Goal: Task Accomplishment & Management: Manage account settings

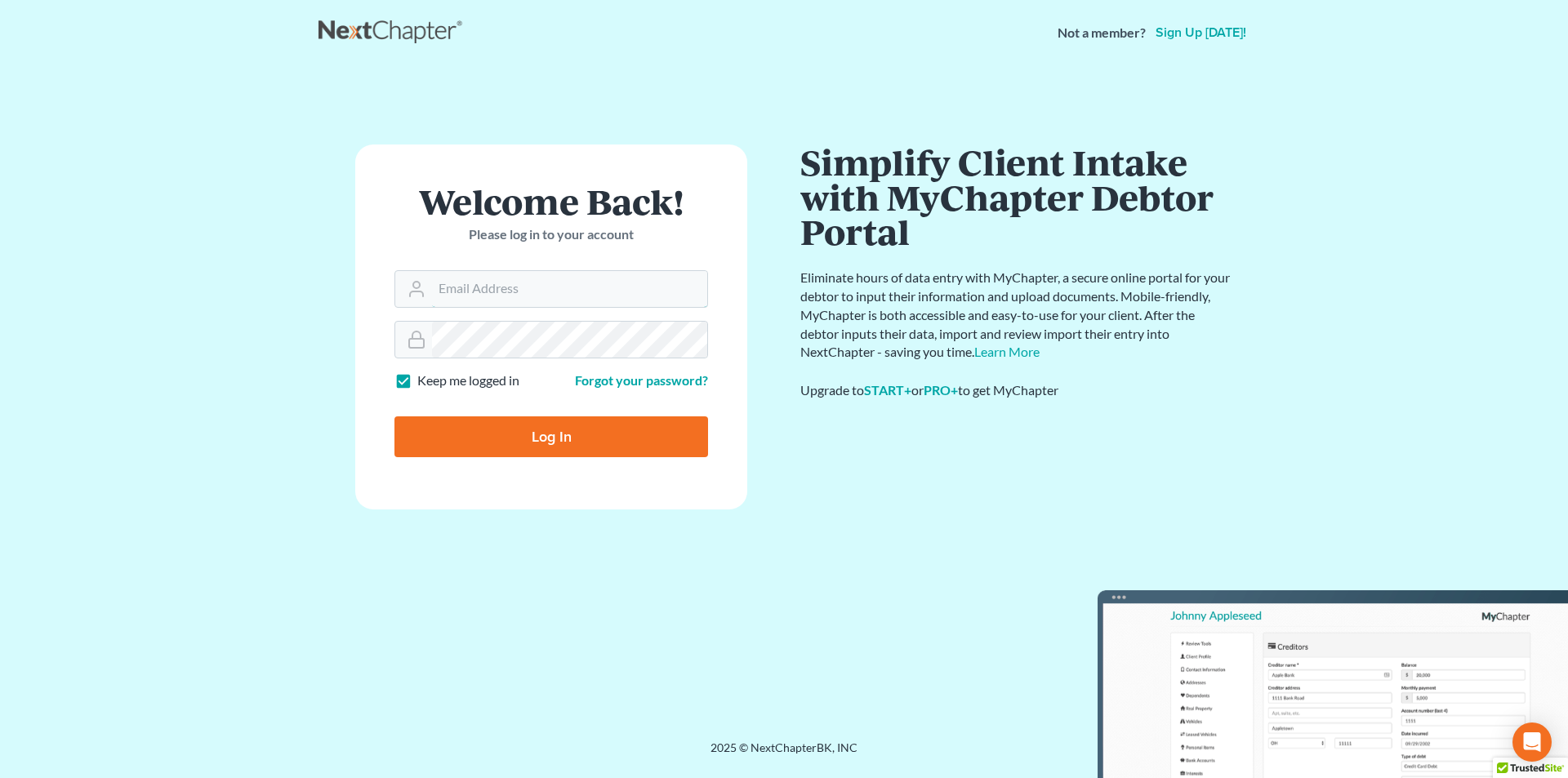
type input "[EMAIL_ADDRESS][DOMAIN_NAME]"
click at [647, 437] on input "Log In" at bounding box center [551, 436] width 313 height 40
type input "Thinking..."
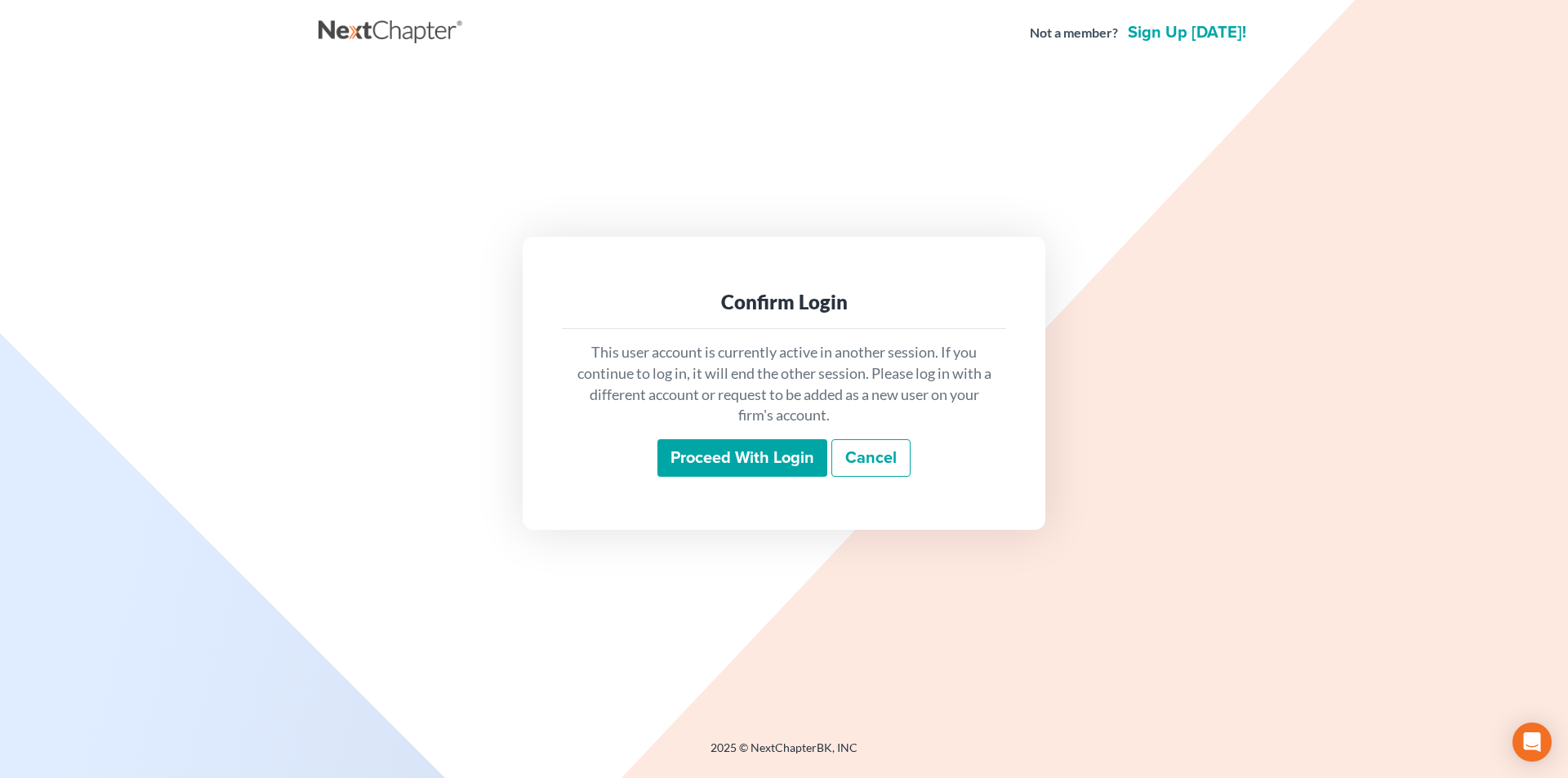
click at [706, 449] on input "Proceed with login" at bounding box center [742, 457] width 170 height 38
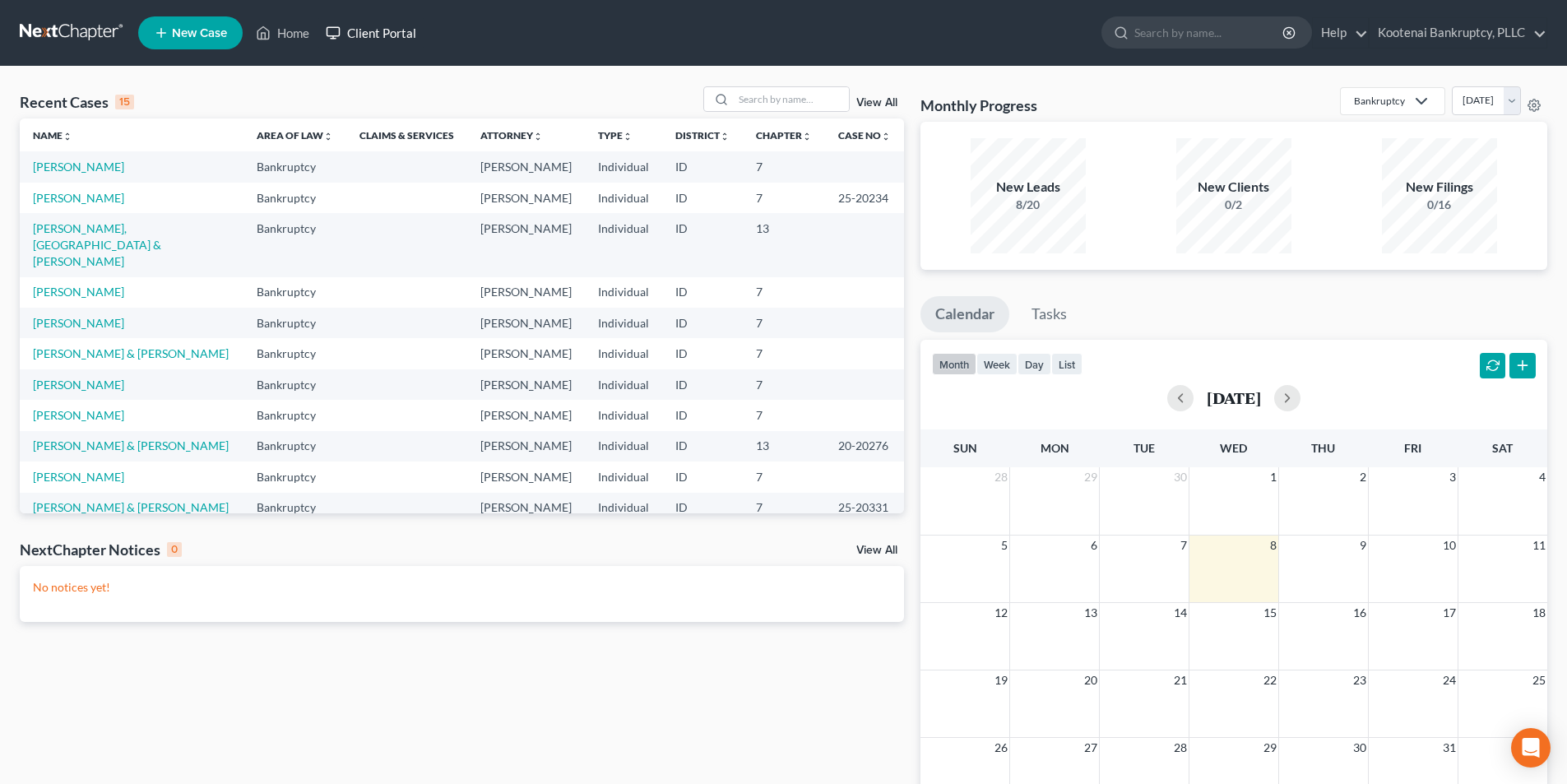
click at [367, 43] on link "Client Portal" at bounding box center [370, 33] width 107 height 30
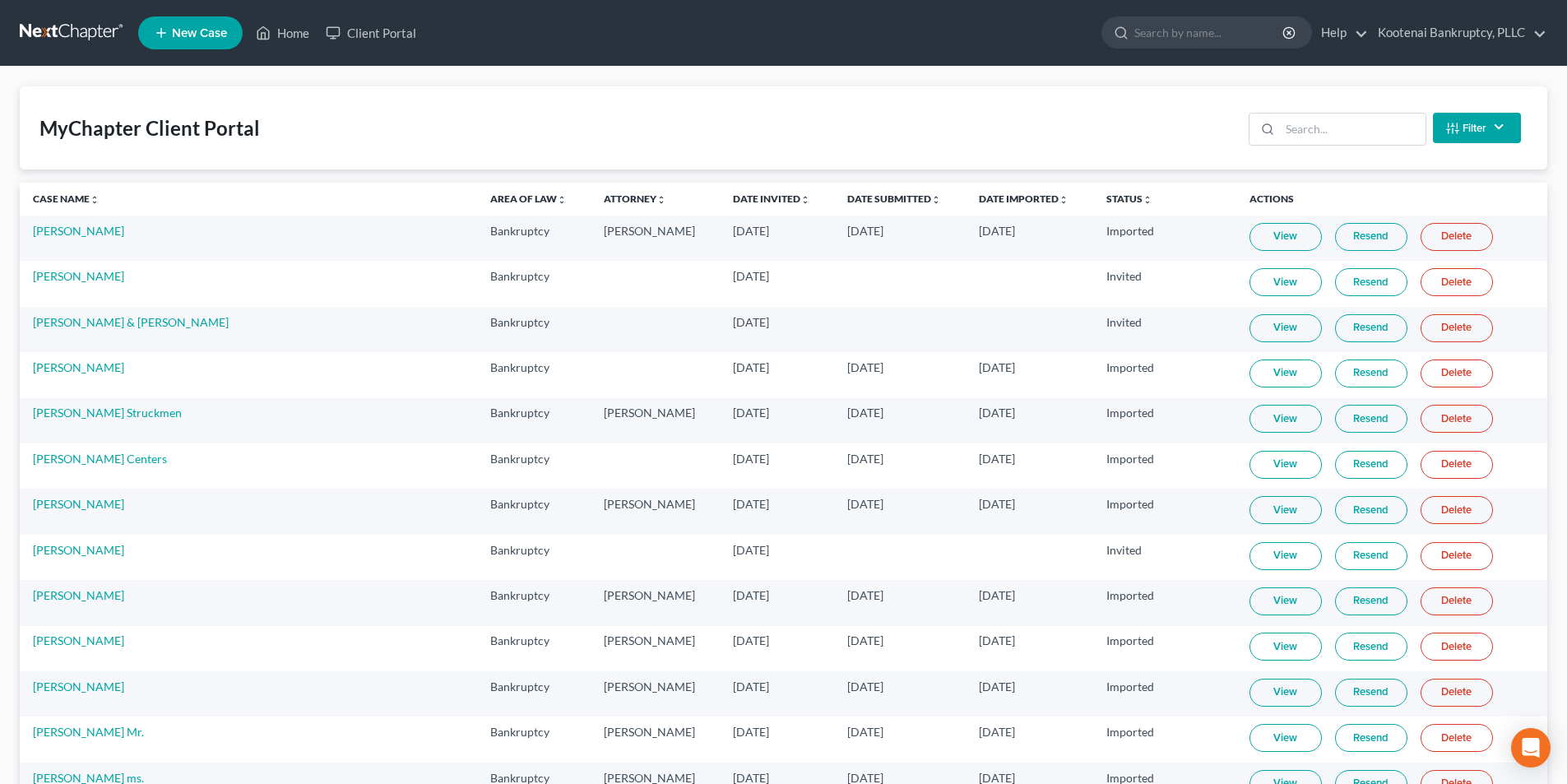
click at [1486, 130] on button "Filter" at bounding box center [1476, 128] width 88 height 31
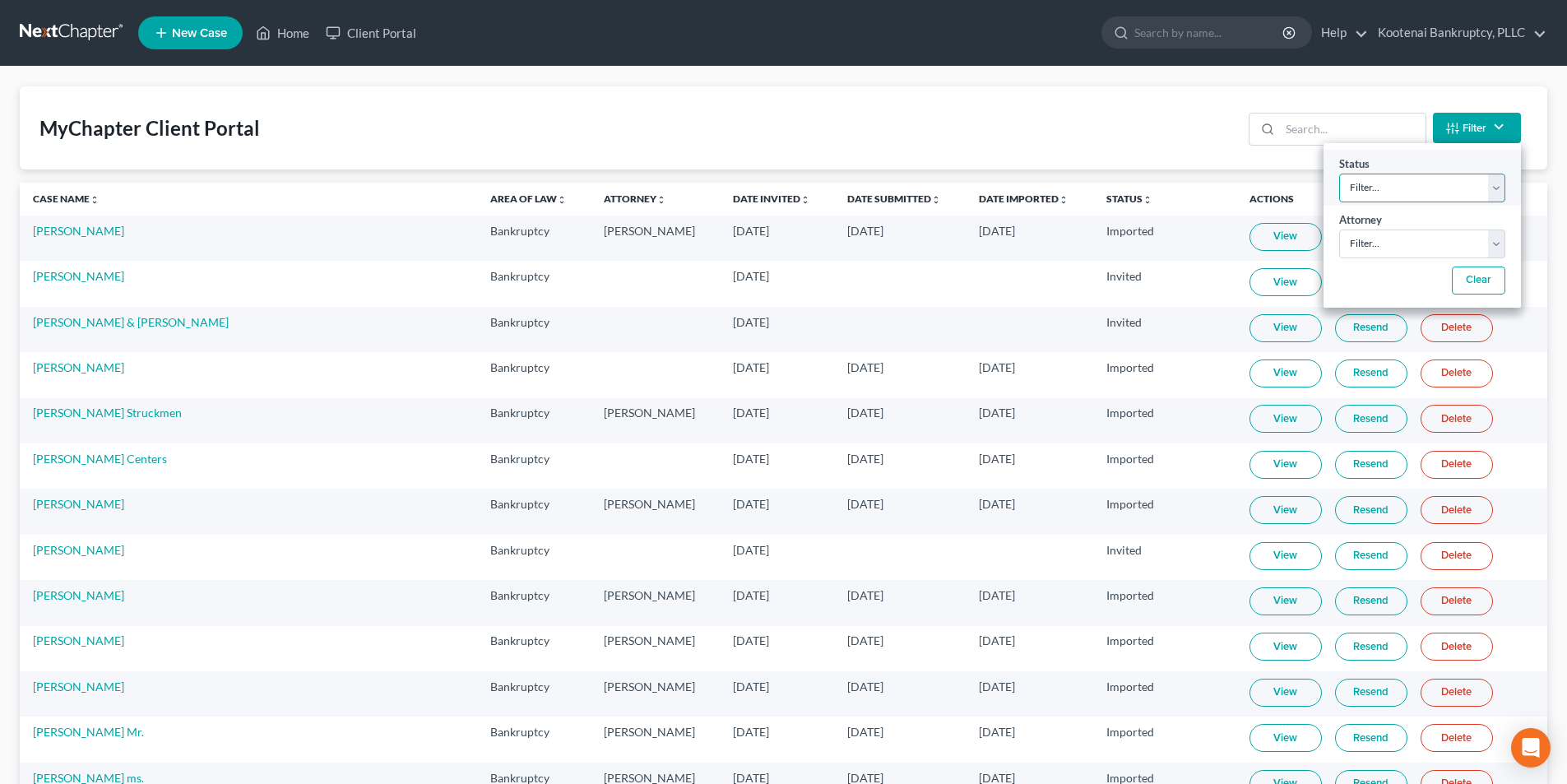
click at [1486, 186] on select "Filter... Invited In Progress Ready To Review Reviewed Imported Sent Back To De…" at bounding box center [1422, 187] width 166 height 29
select select "4"
click at [1339, 173] on select "Filter... Invited In Progress Ready To Review Reviewed Imported Sent Back To De…" at bounding box center [1422, 187] width 166 height 29
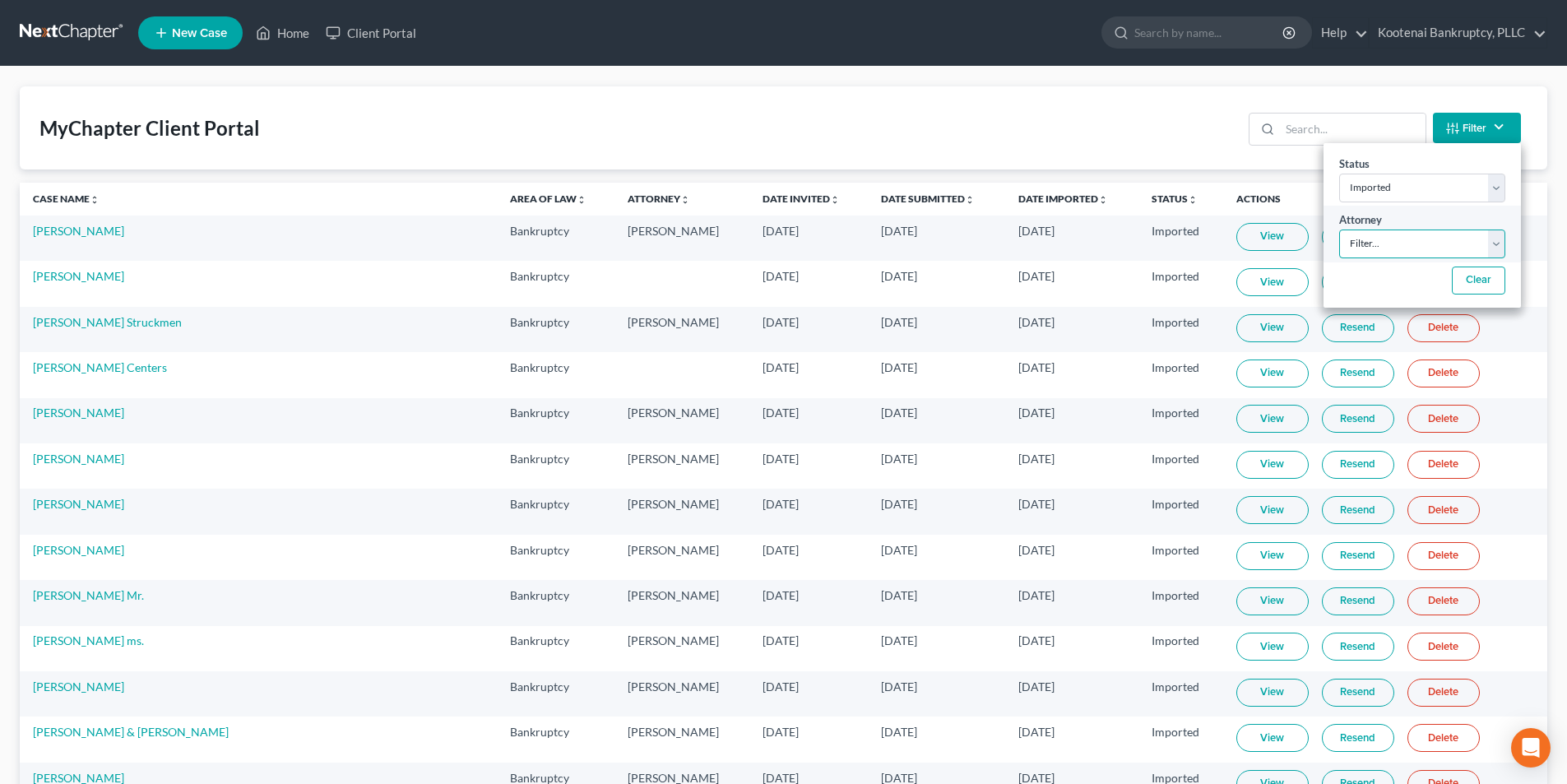
click at [1485, 251] on select "Filter... [PERSON_NAME]" at bounding box center [1422, 243] width 166 height 29
click at [1493, 243] on select "Filter... [PERSON_NAME]" at bounding box center [1422, 243] width 166 height 29
click at [1531, 156] on div "MyChapter Client Portal Filter Status Filter... Invited In Progress Ready To Re…" at bounding box center [784, 128] width 1528 height 83
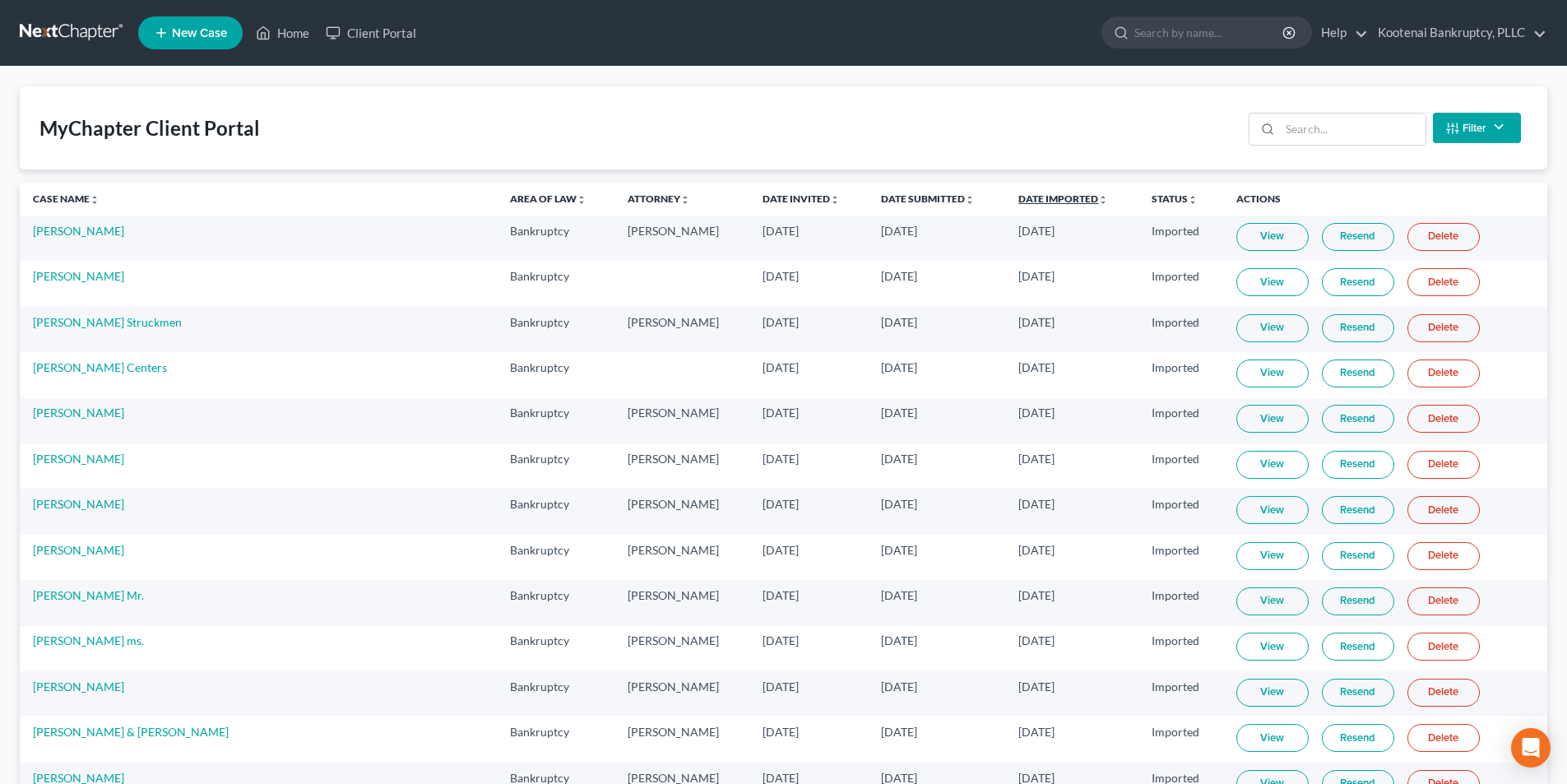
click at [1019, 194] on link "Date Imported unfold_more expand_more expand_less" at bounding box center [1063, 198] width 90 height 12
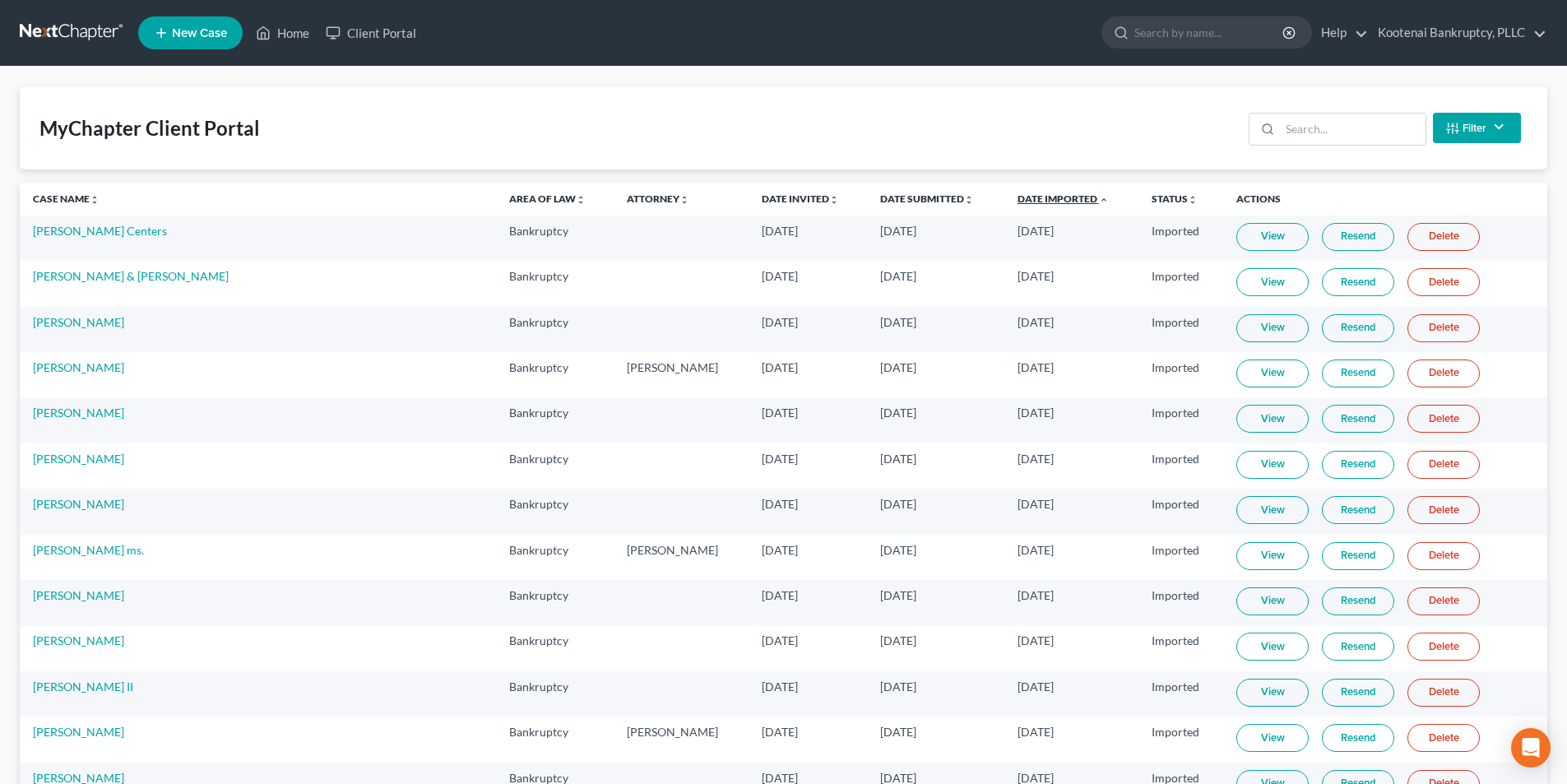
click at [1099, 200] on icon "expand_less" at bounding box center [1104, 200] width 10 height 10
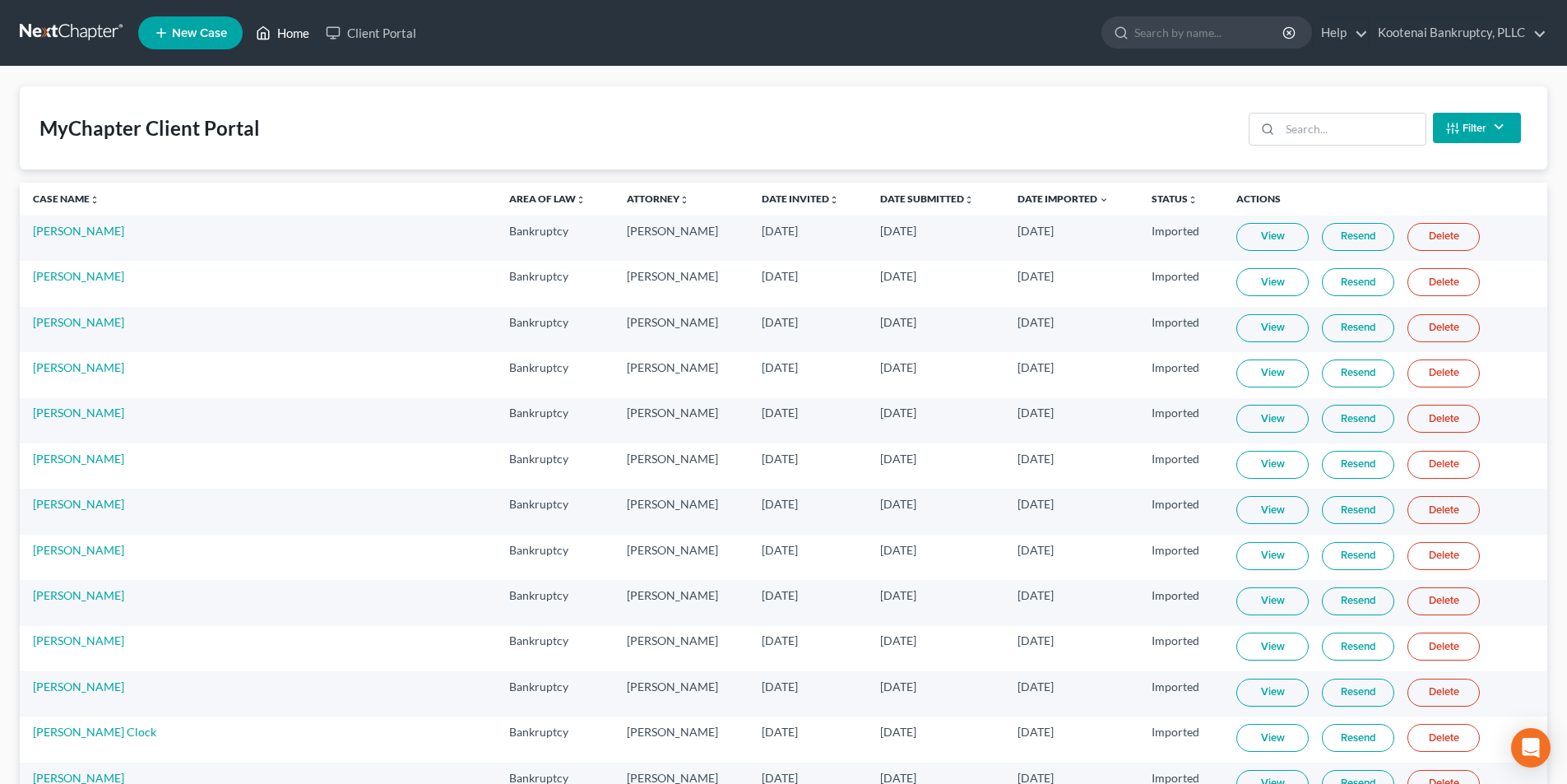
click at [293, 36] on link "Home" at bounding box center [282, 33] width 70 height 30
